Goal: Information Seeking & Learning: Check status

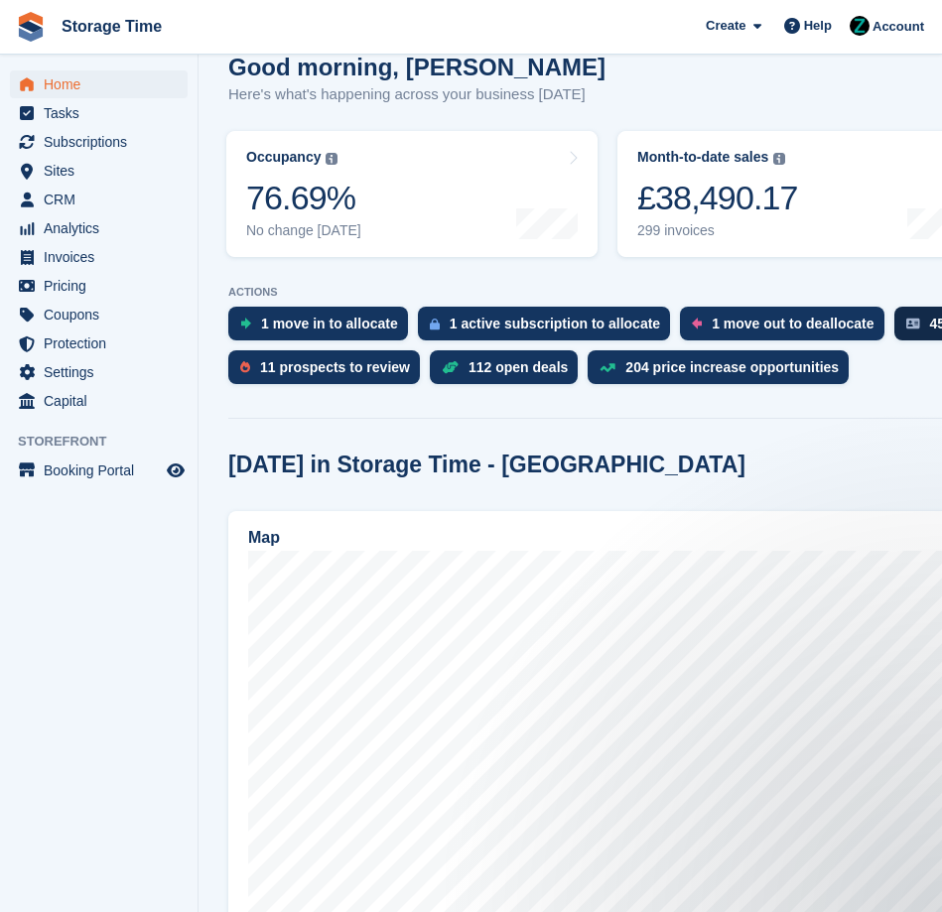
scroll to position [311, 0]
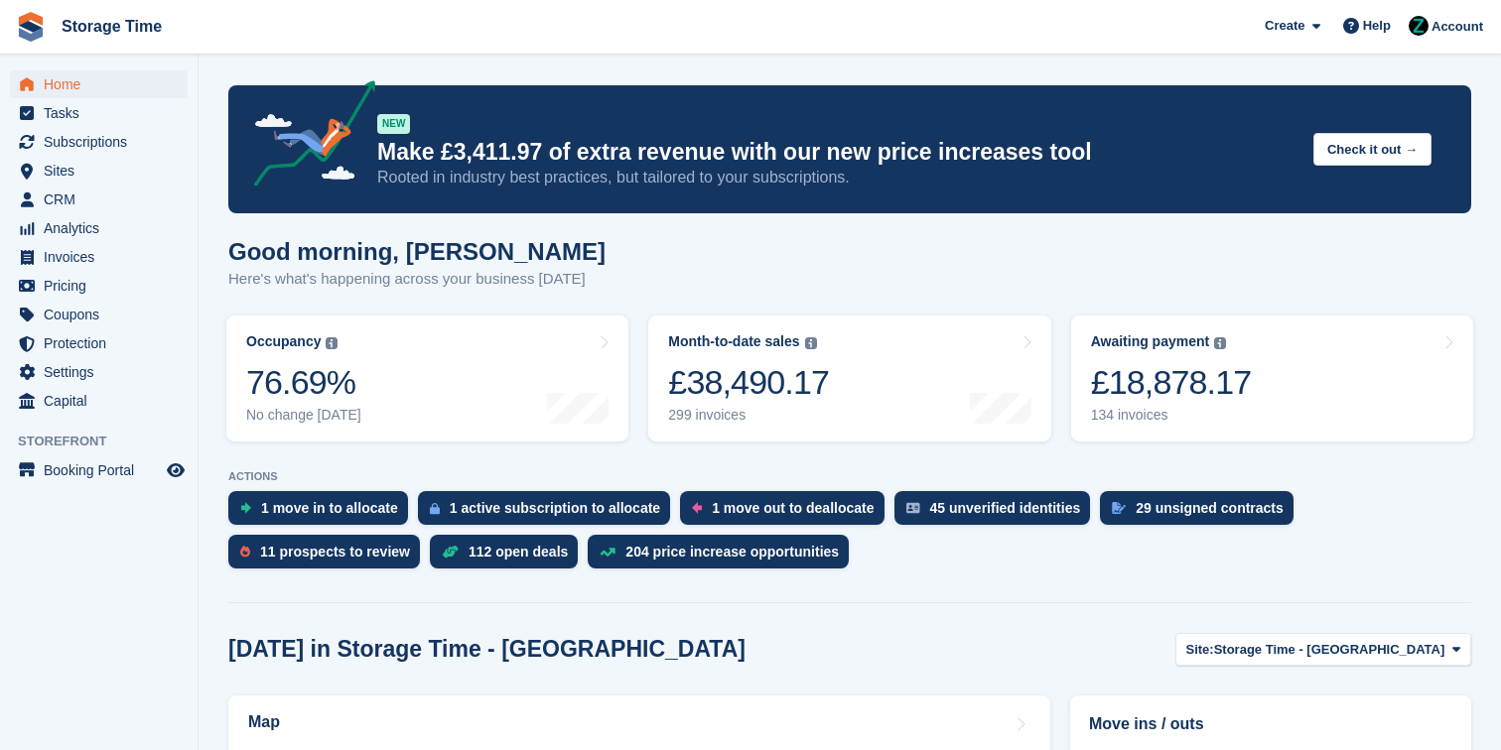
scroll to position [17, 0]
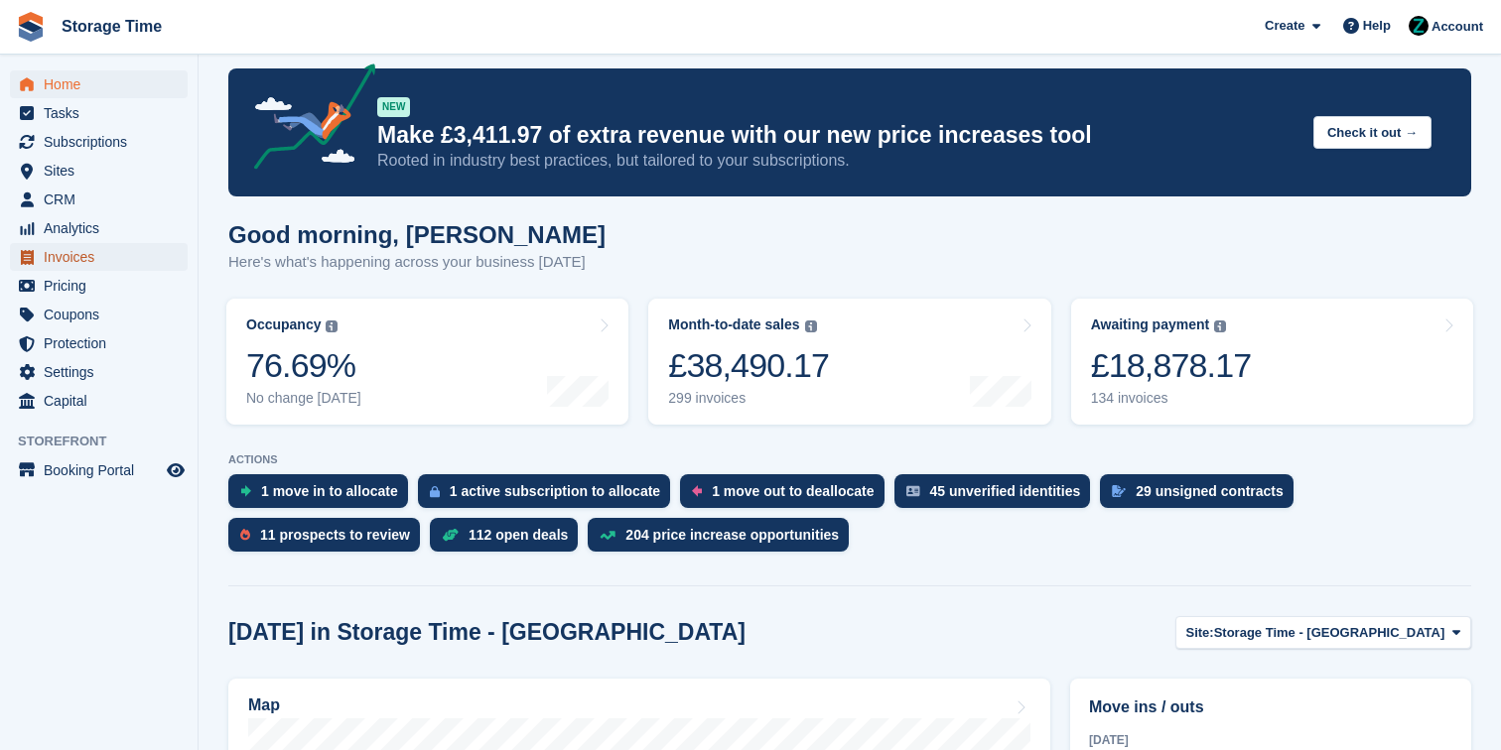
click at [117, 258] on span "Invoices" at bounding box center [103, 257] width 119 height 28
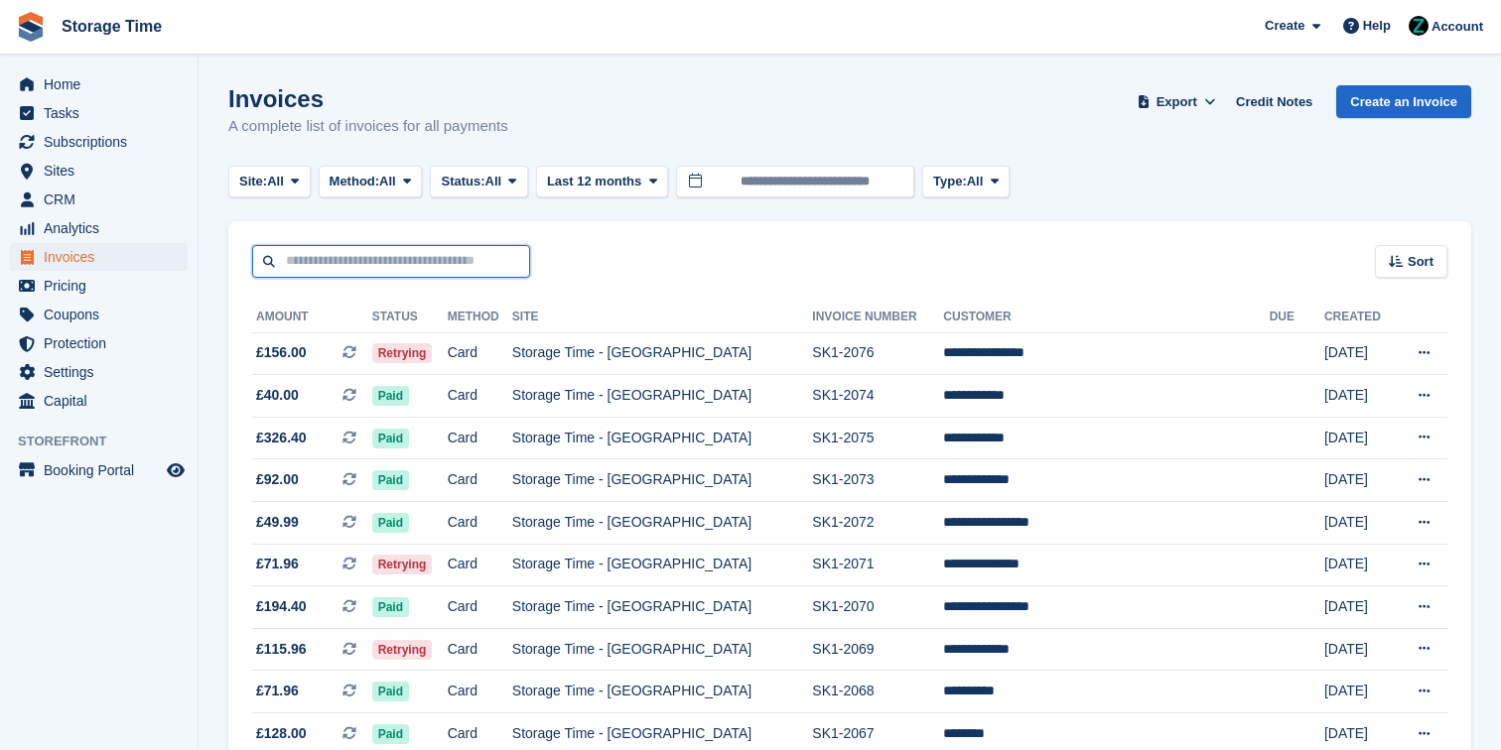
click at [360, 274] on input "text" at bounding box center [391, 261] width 278 height 33
type input "***"
click at [388, 271] on input "***" at bounding box center [391, 261] width 278 height 33
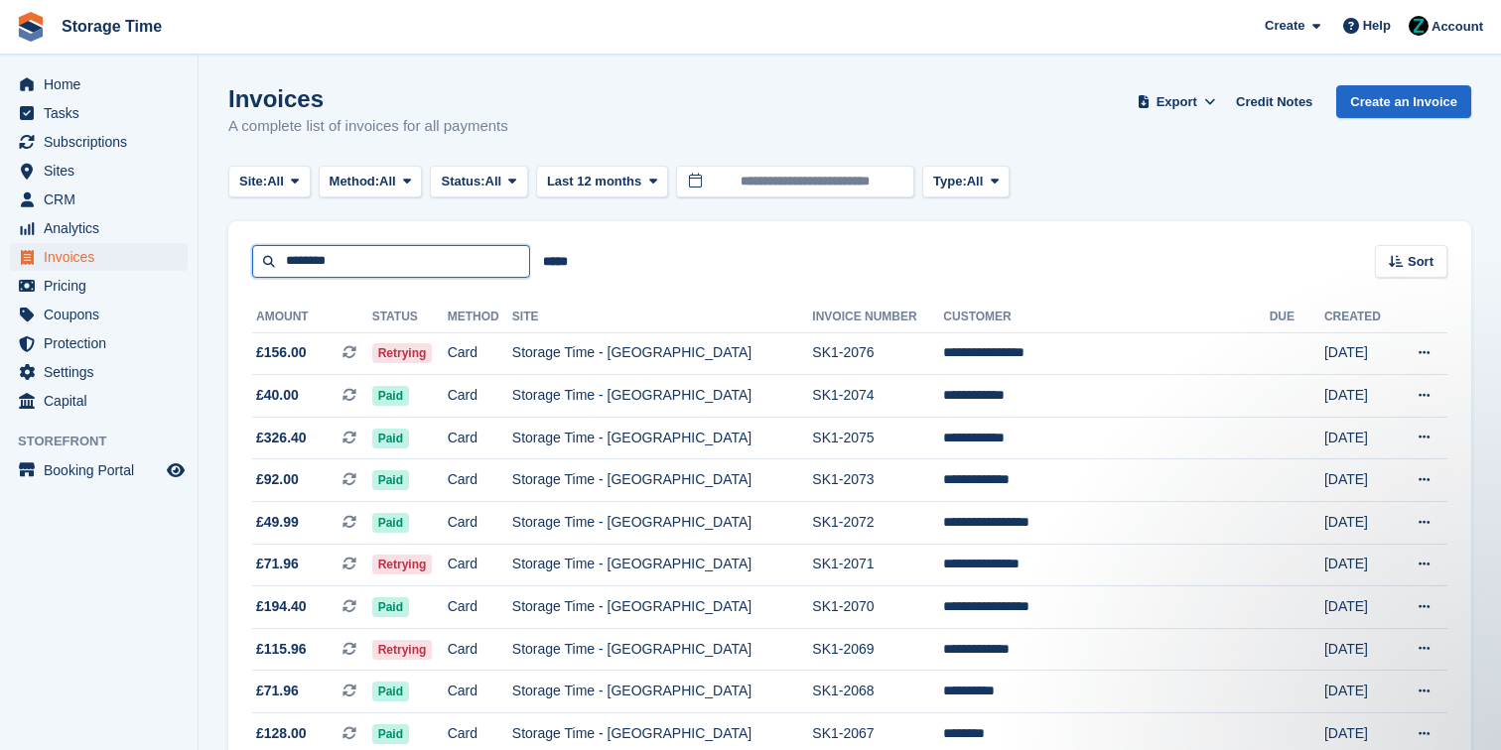
type input "********"
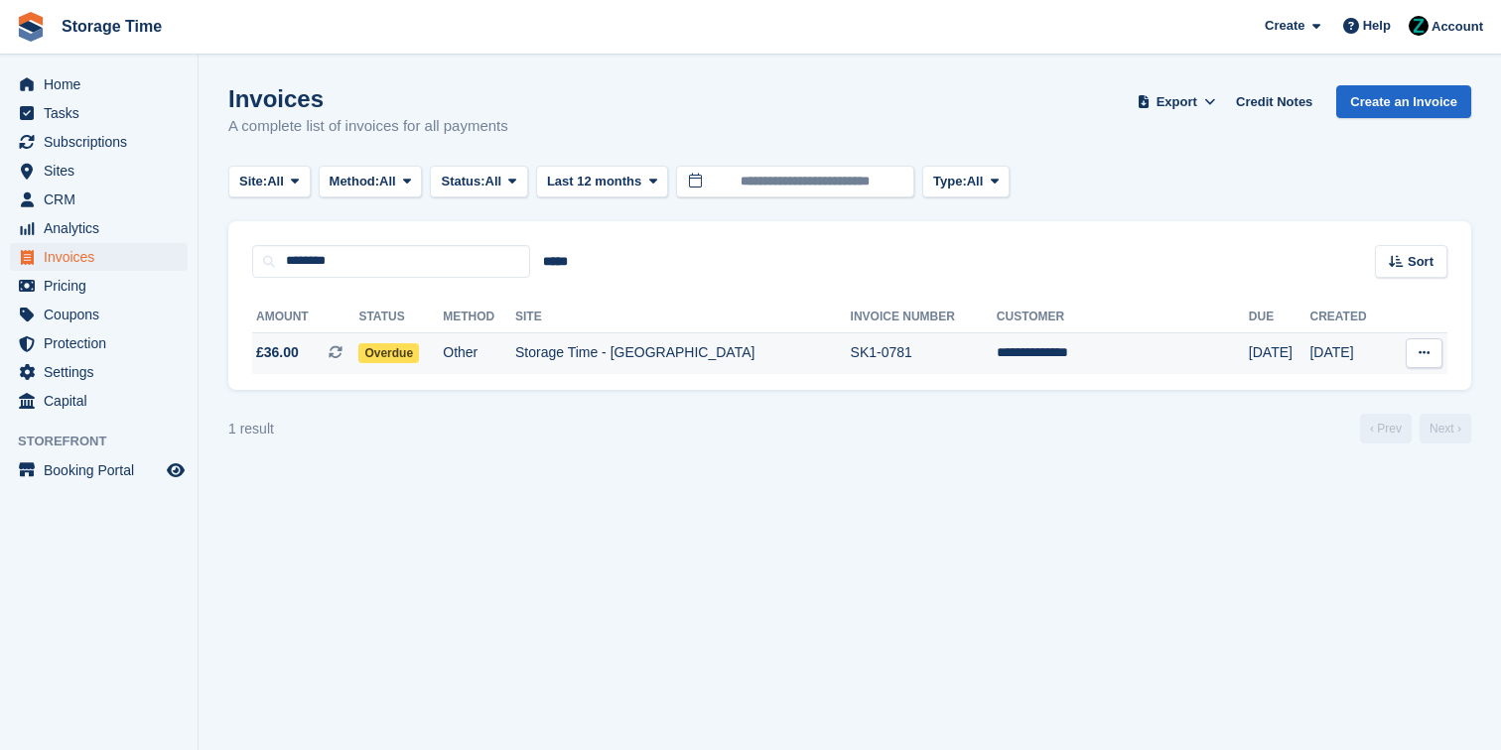
click at [755, 348] on td "Storage Time - [GEOGRAPHIC_DATA]" at bounding box center [682, 353] width 335 height 42
click at [1310, 341] on td "20 Jun" at bounding box center [1348, 353] width 79 height 42
click at [110, 136] on span "Subscriptions" at bounding box center [103, 142] width 119 height 28
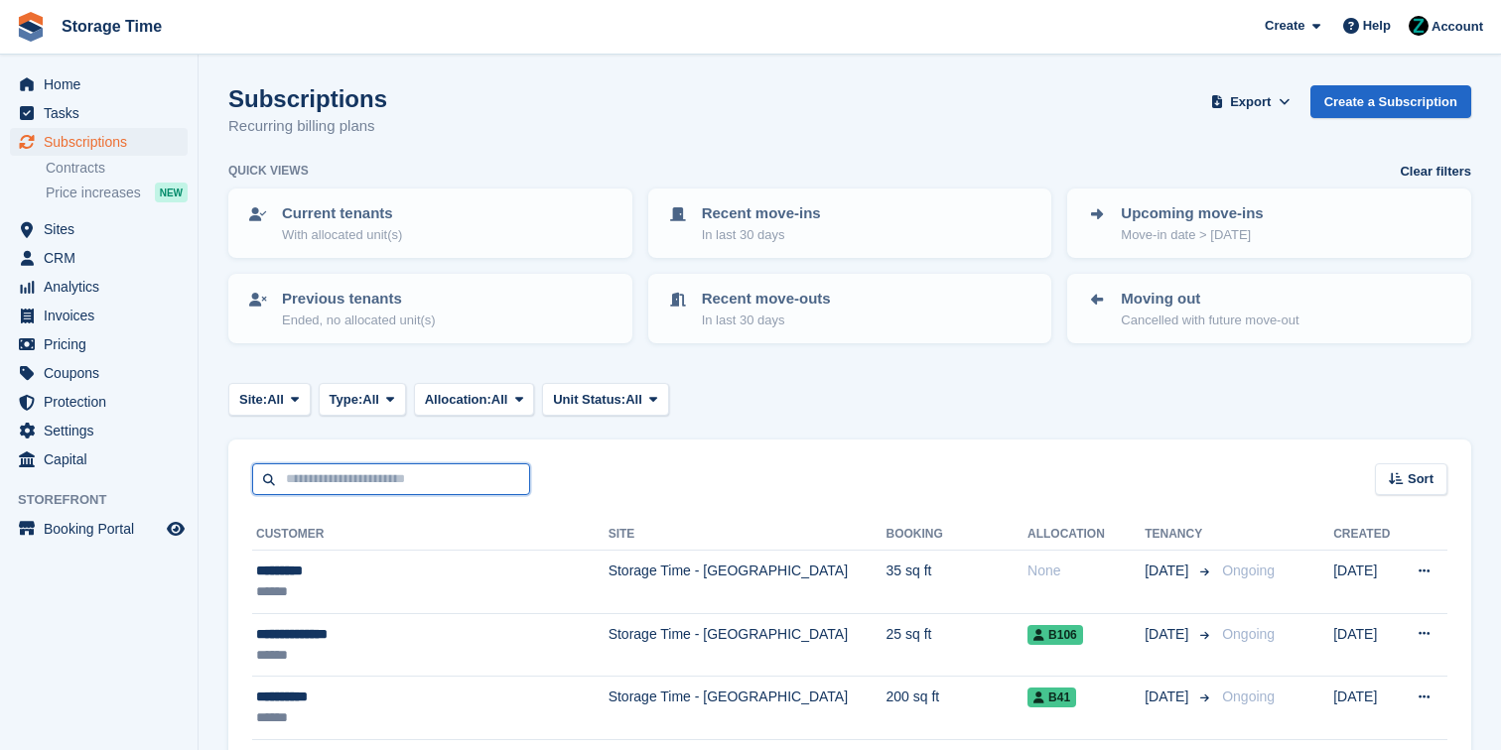
click at [393, 473] on input "text" at bounding box center [391, 479] width 278 height 33
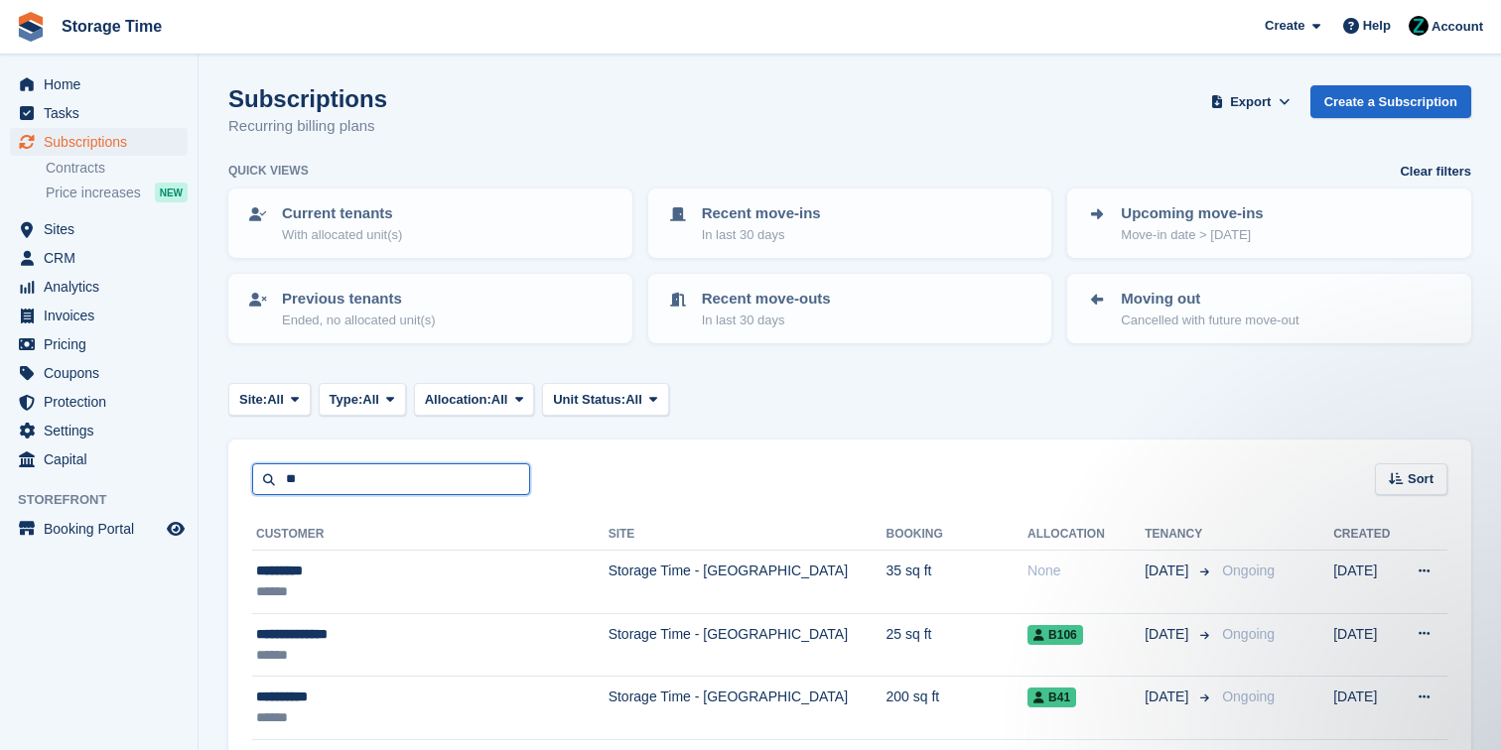
type input "*"
type input "*****"
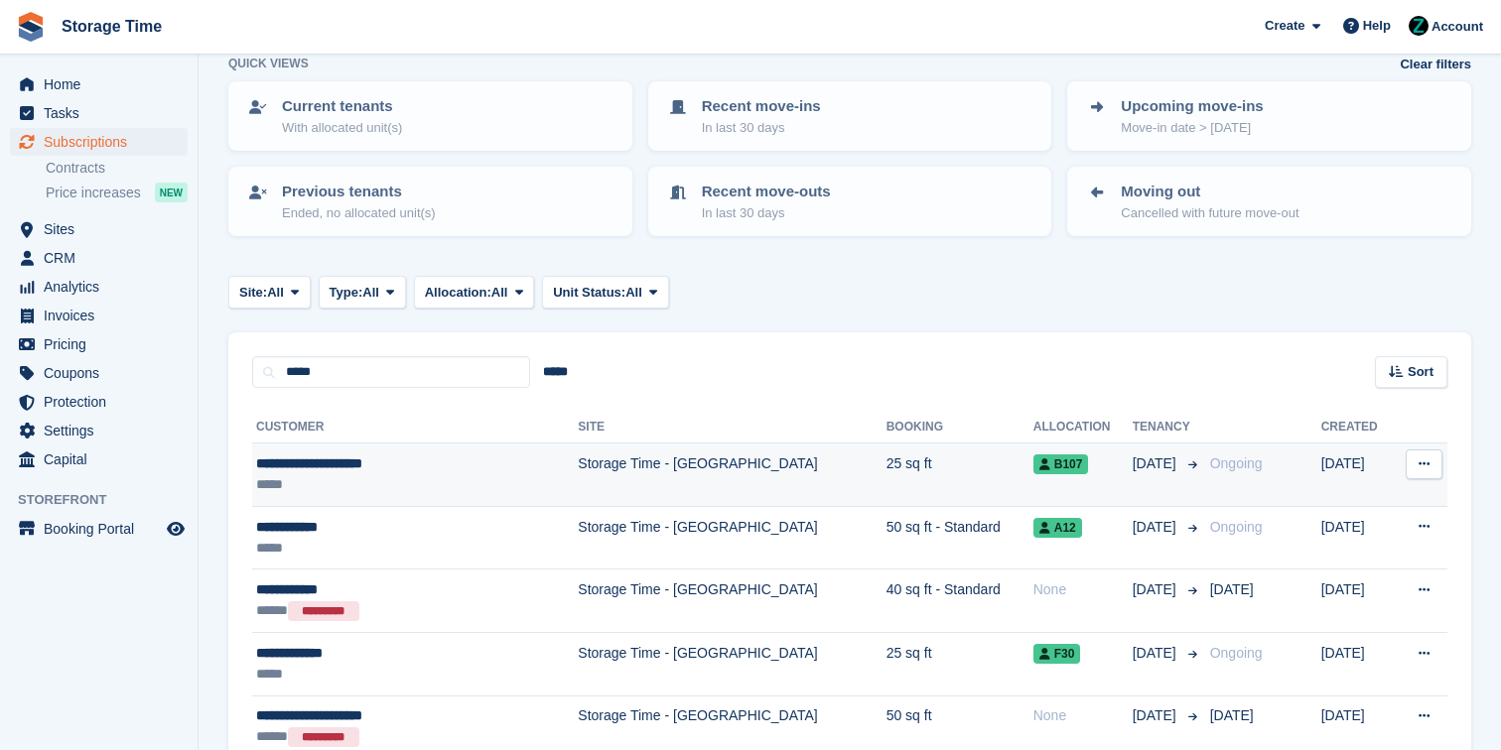
scroll to position [116, 0]
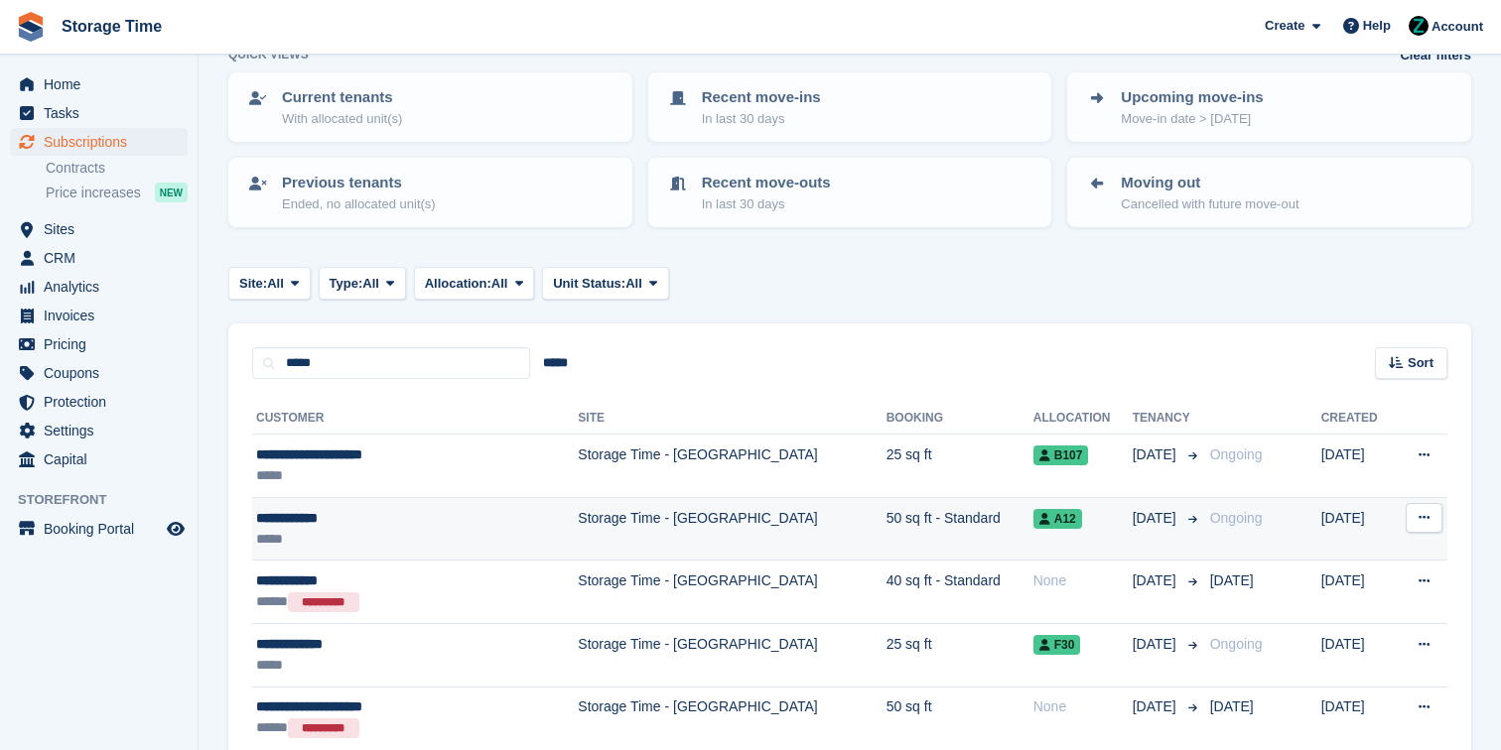
click at [501, 529] on div "*****" at bounding box center [380, 539] width 249 height 21
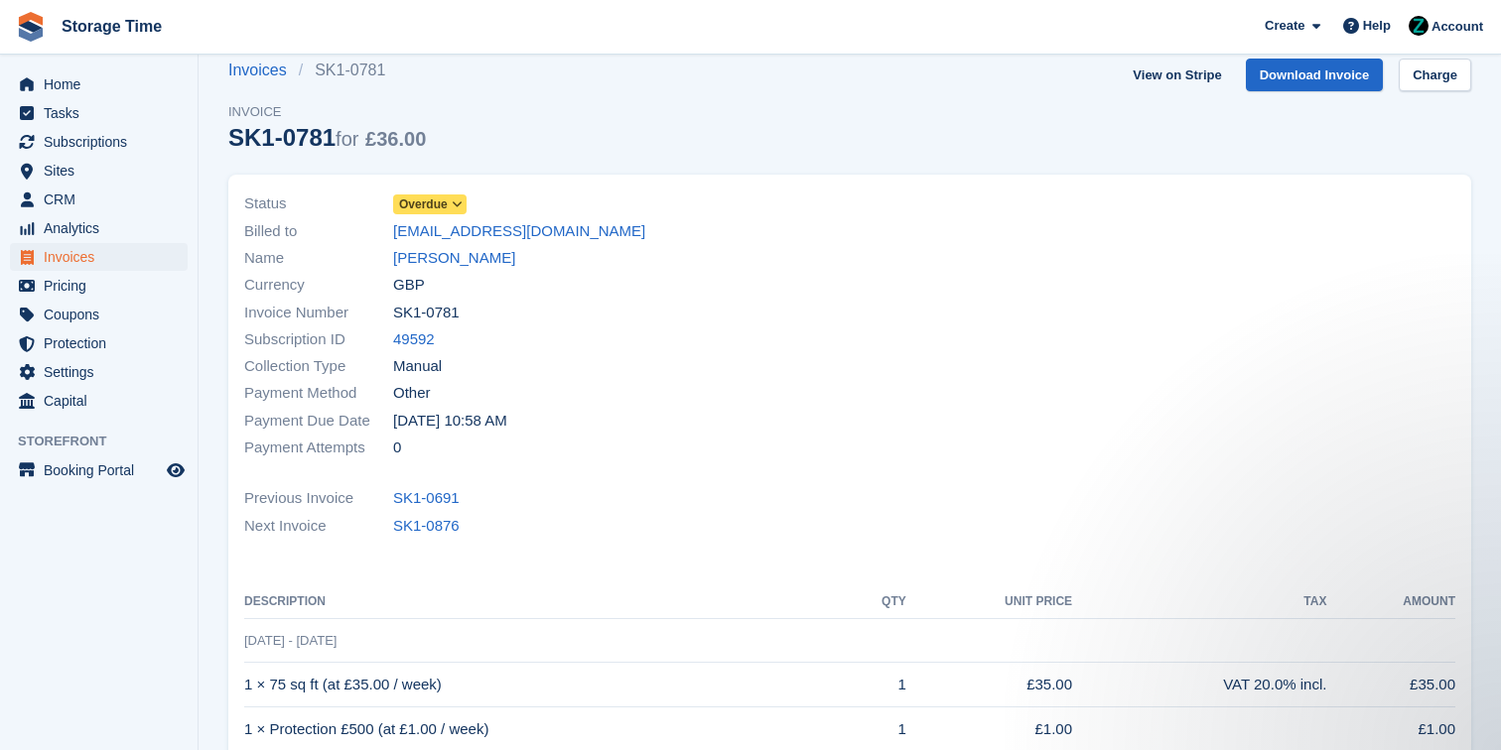
scroll to position [439, 0]
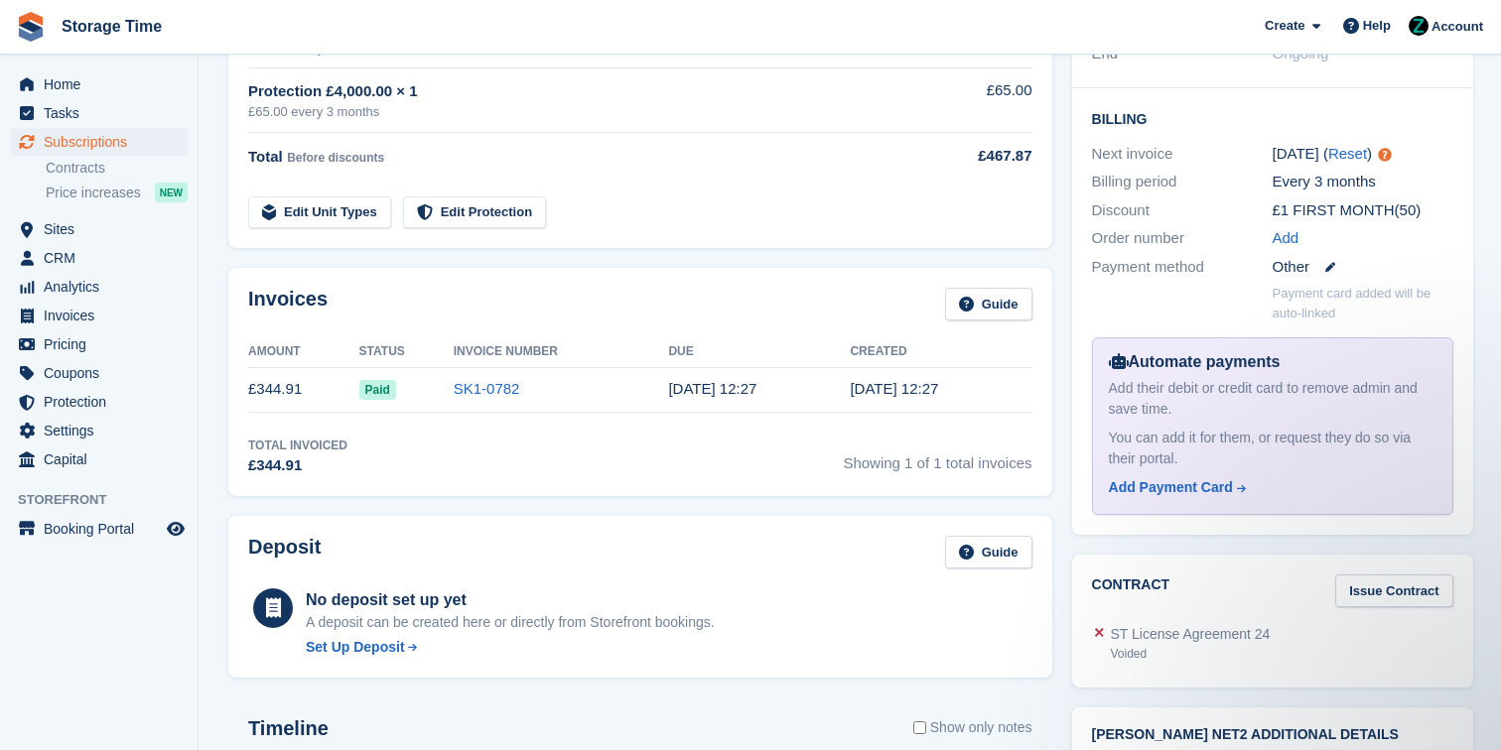
scroll to position [446, 0]
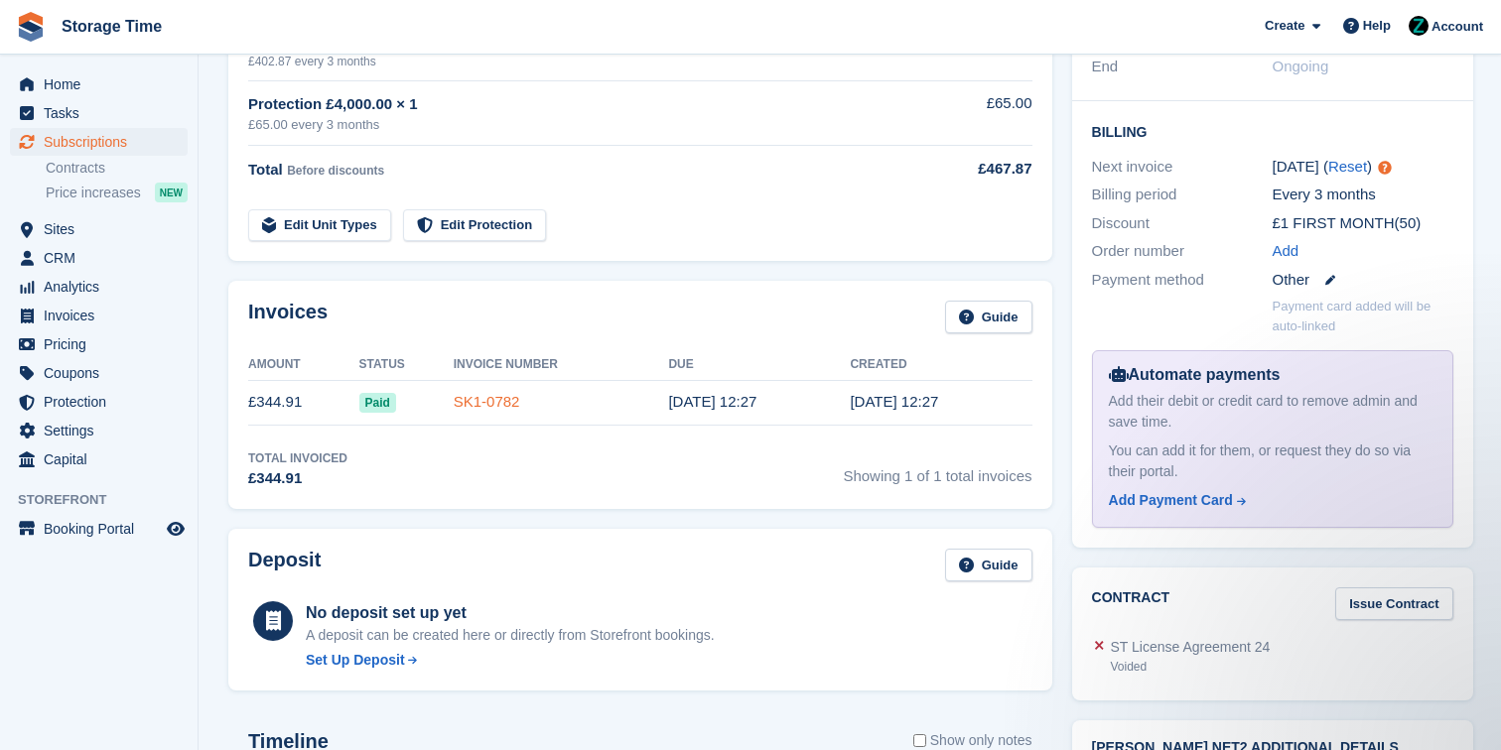
click at [485, 402] on link "SK1-0782" at bounding box center [487, 401] width 66 height 17
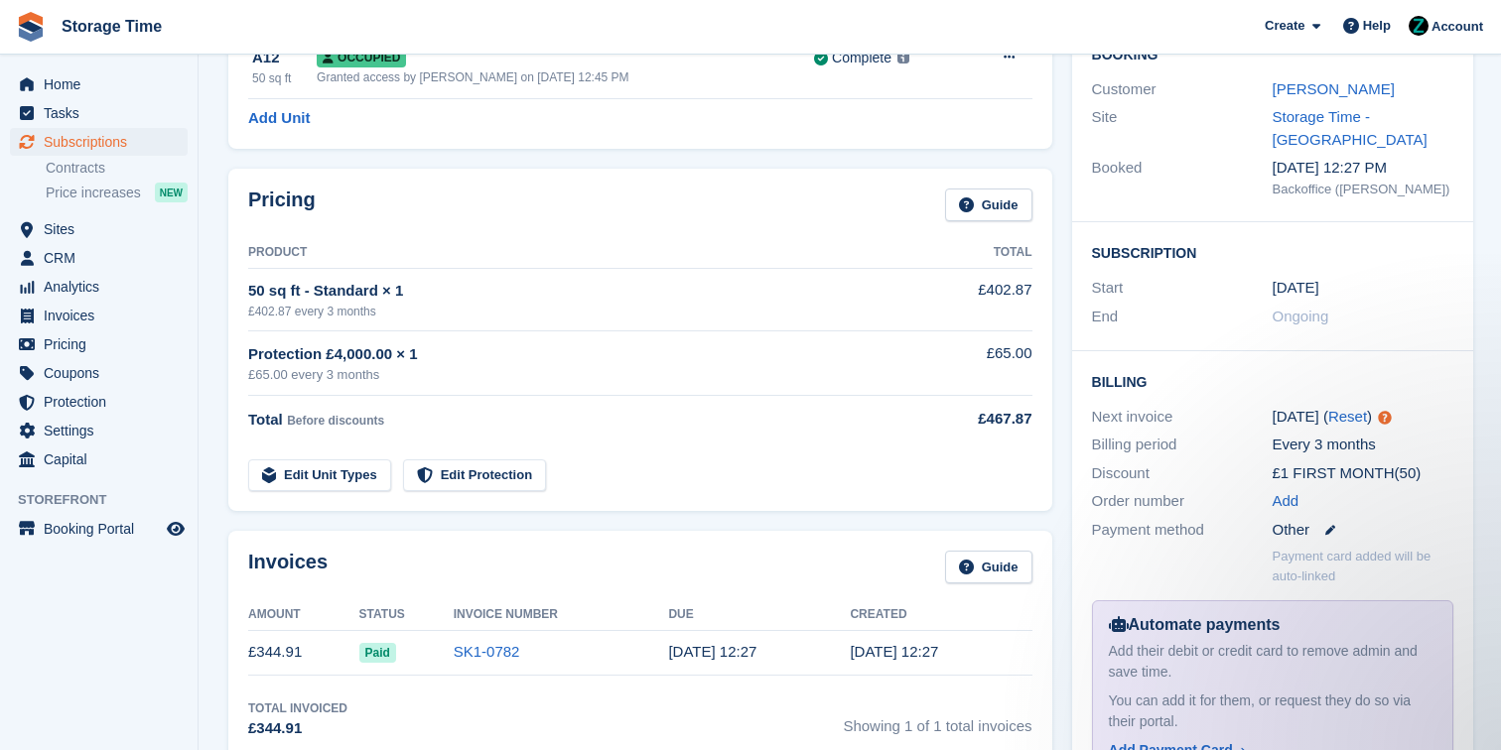
scroll to position [158, 0]
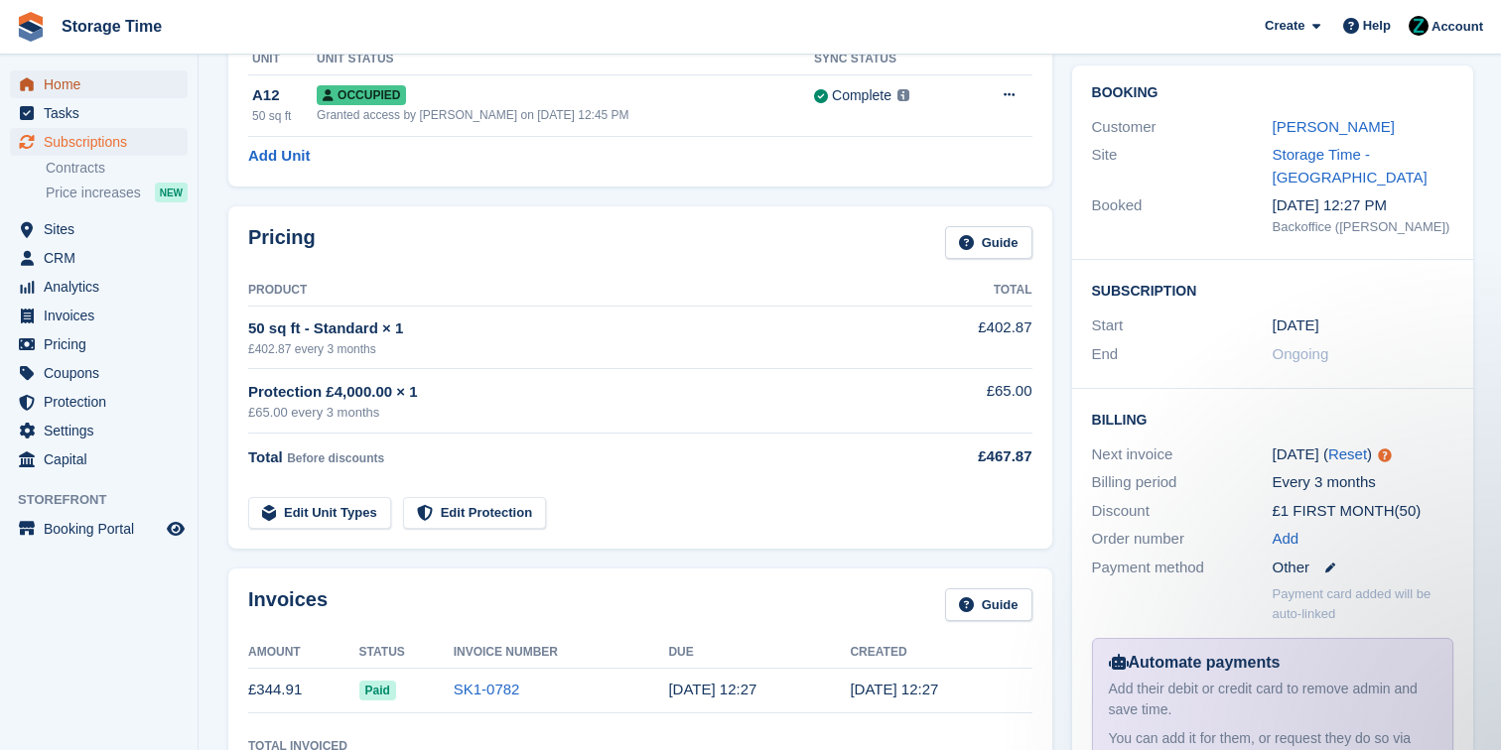
click at [122, 70] on span "Home" at bounding box center [103, 84] width 119 height 28
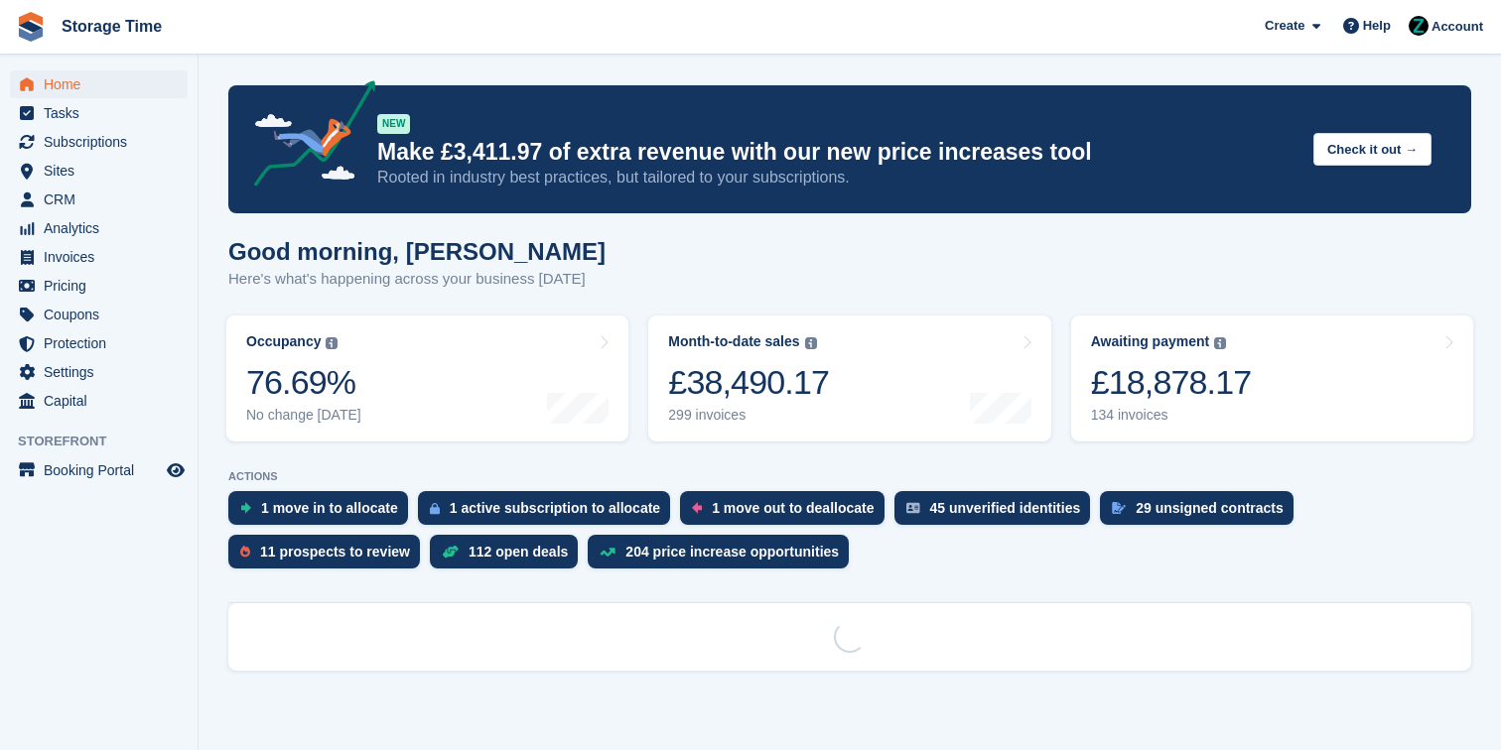
scroll to position [2, 0]
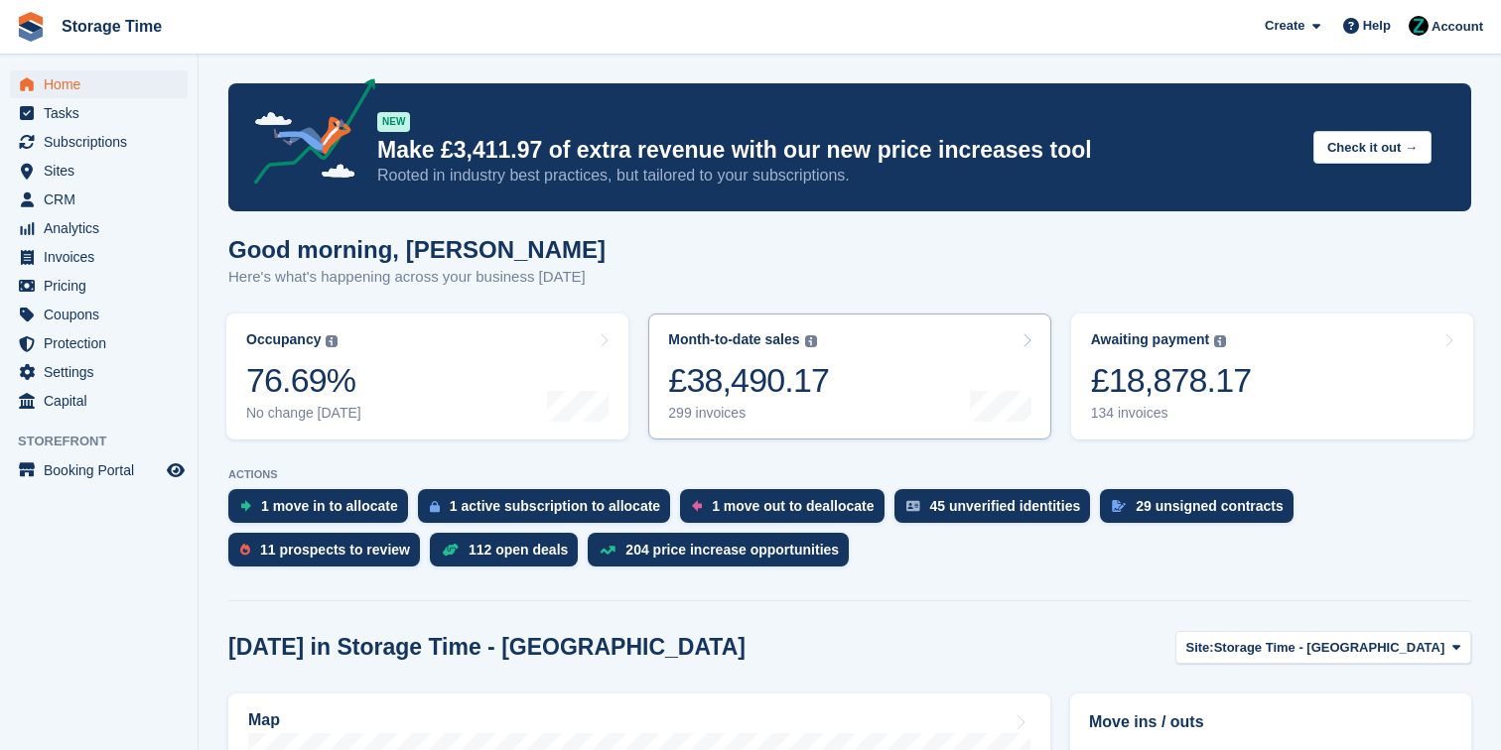
click at [1004, 331] on div at bounding box center [1001, 376] width 62 height 90
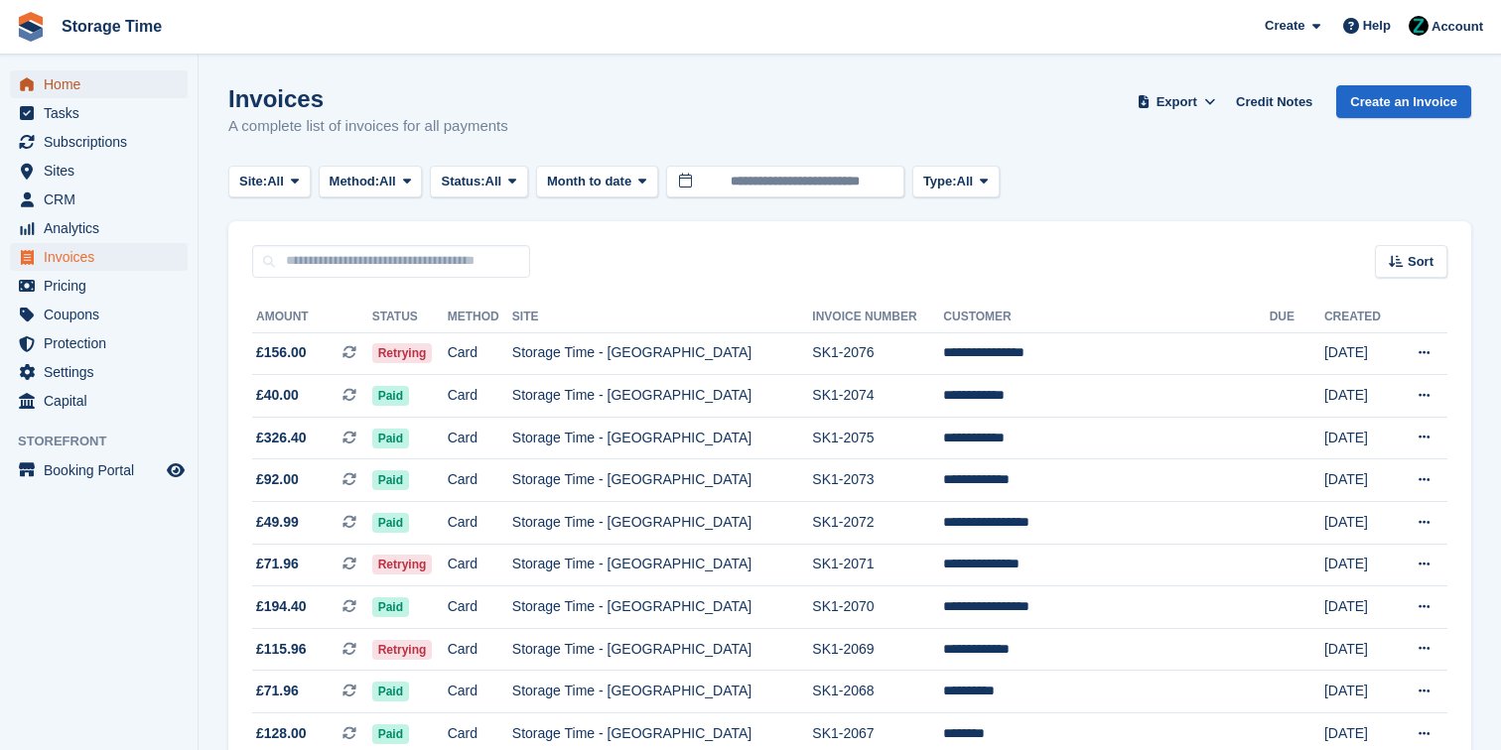
click at [71, 79] on span "Home" at bounding box center [103, 84] width 119 height 28
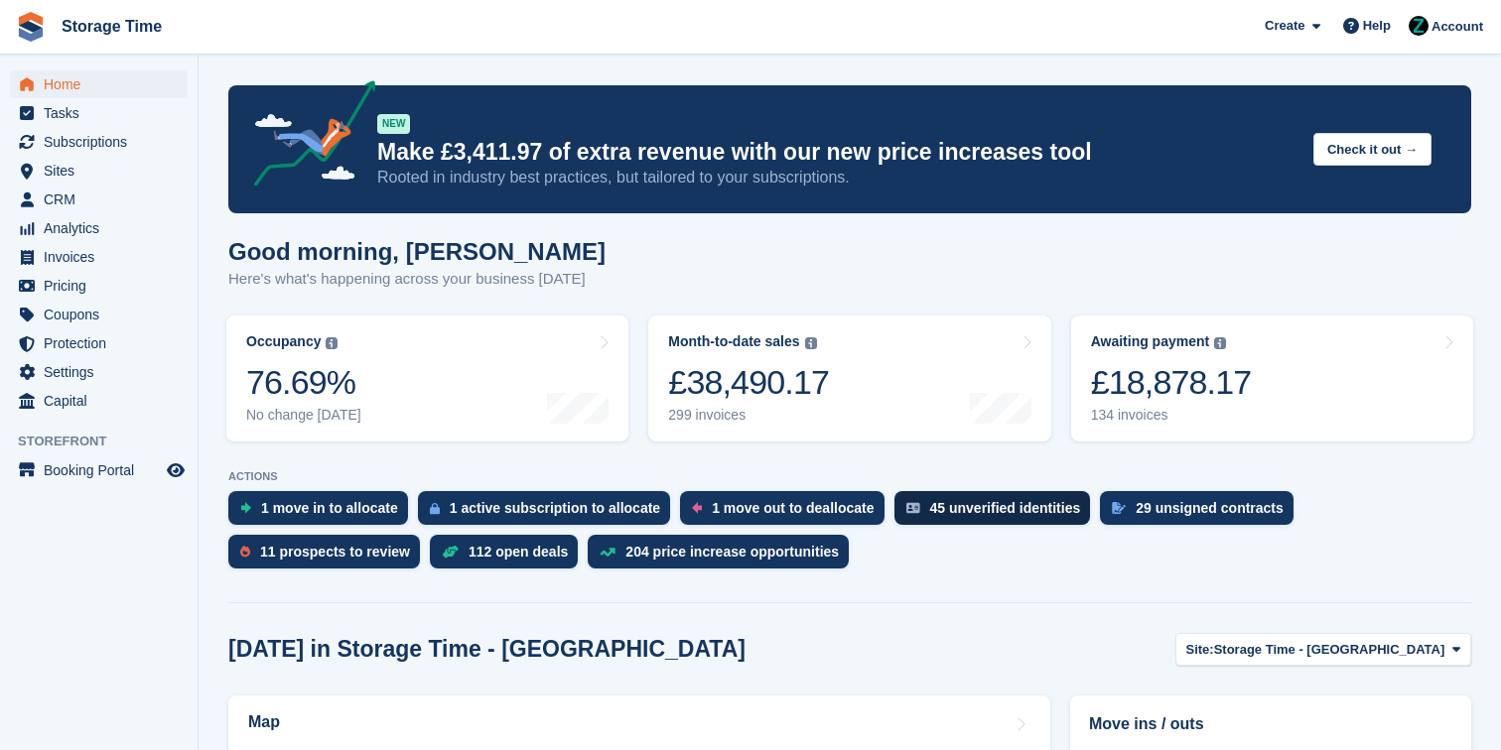
scroll to position [5, 0]
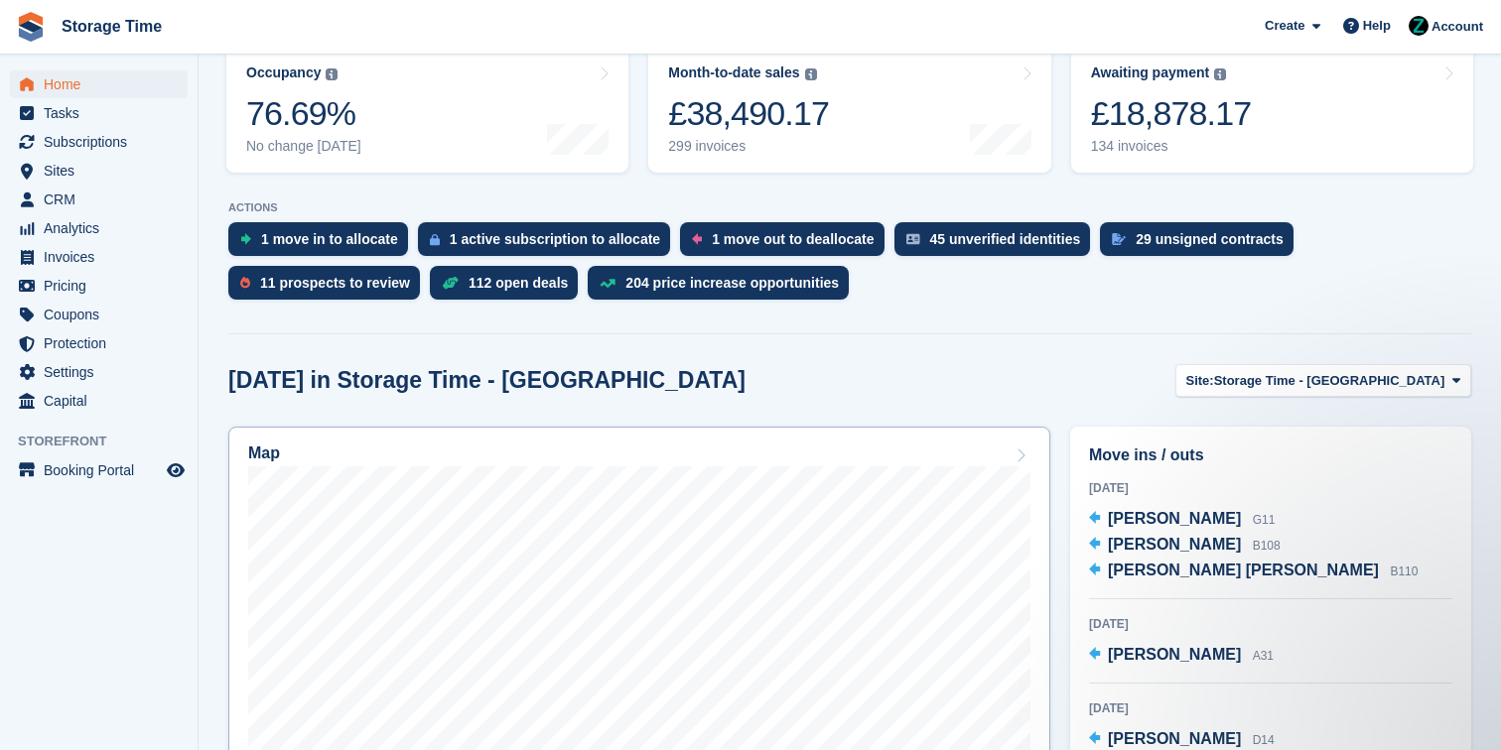
scroll to position [0, 0]
click at [989, 451] on div "Map" at bounding box center [639, 456] width 782 height 22
